Goal: Use online tool/utility: Utilize a website feature to perform a specific function

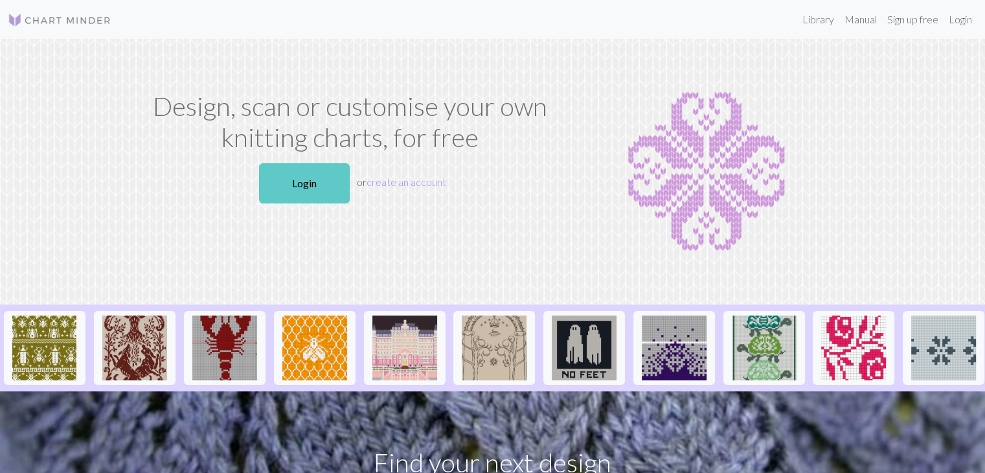
click at [323, 190] on link "Login" at bounding box center [304, 183] width 91 height 40
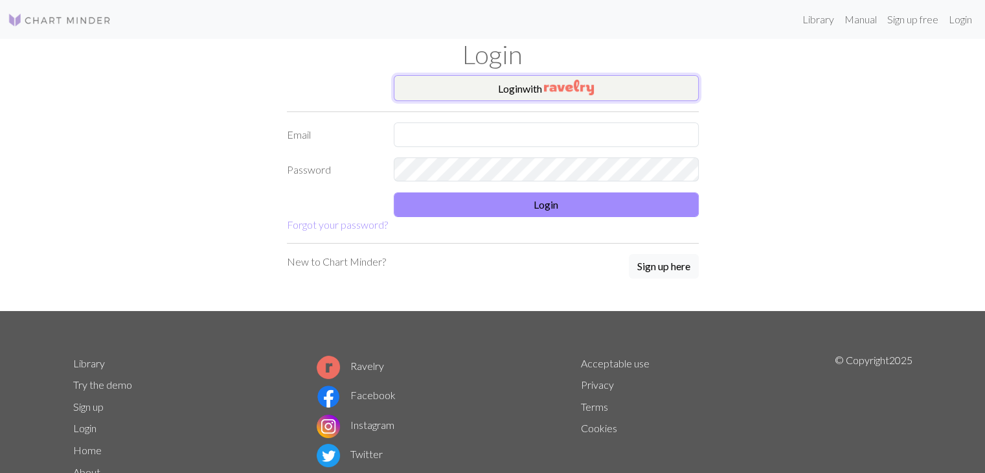
click at [569, 92] on img "button" at bounding box center [569, 88] width 50 height 16
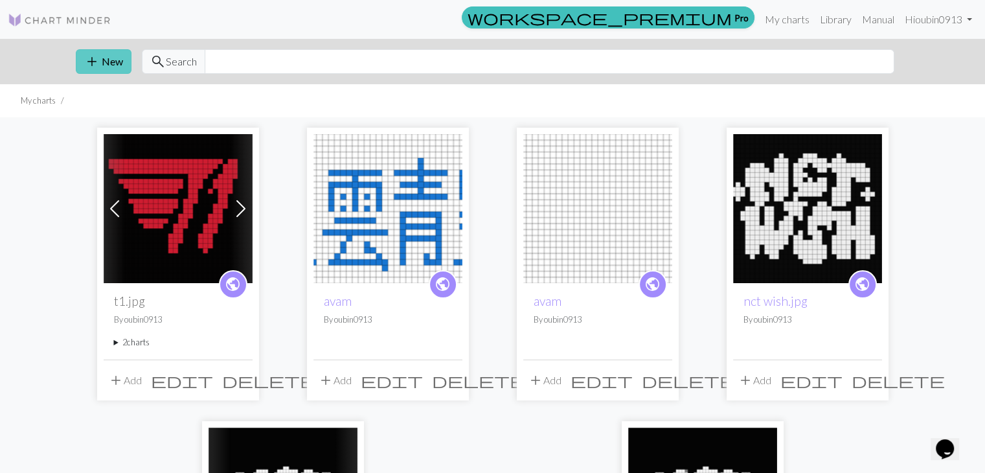
click at [102, 65] on button "add New" at bounding box center [104, 61] width 56 height 25
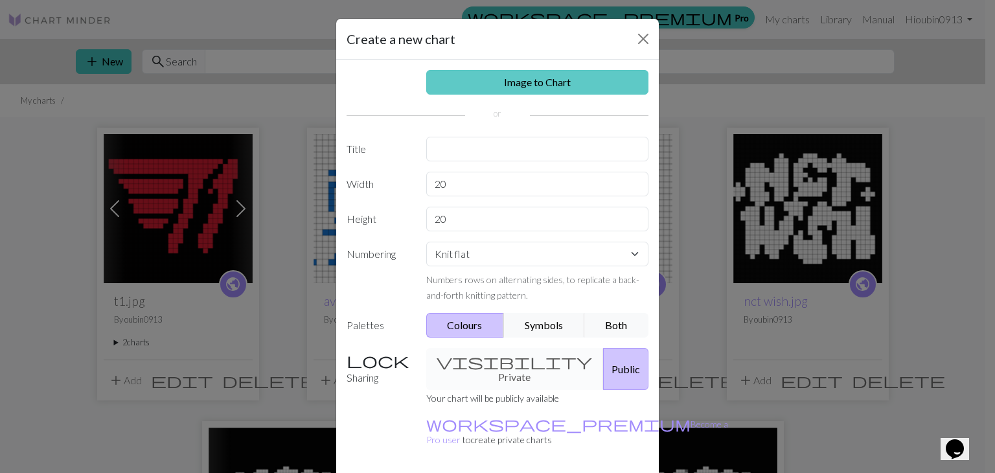
click at [577, 93] on link "Image to Chart" at bounding box center [537, 82] width 223 height 25
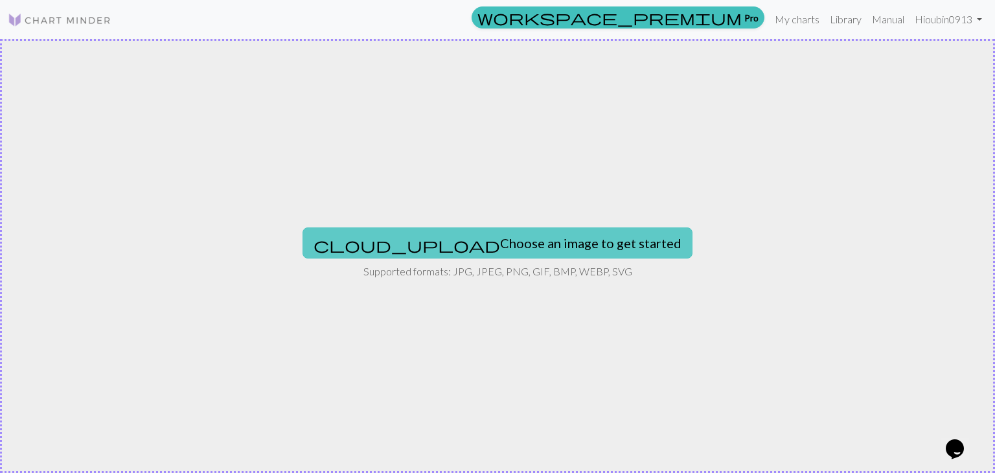
click at [530, 242] on button "cloud_upload Choose an image to get started" at bounding box center [497, 242] width 390 height 31
